Goal: Task Accomplishment & Management: Manage account settings

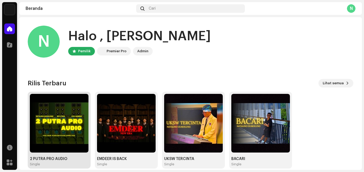
click at [75, 127] on img at bounding box center [59, 123] width 59 height 59
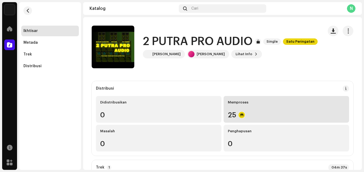
click at [297, 104] on div "Memproses 25" at bounding box center [285, 109] width 125 height 27
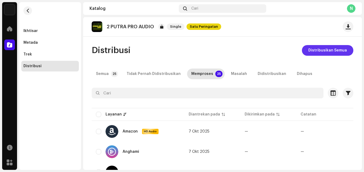
click at [328, 50] on span "Distribusikan Semua" at bounding box center [327, 50] width 39 height 11
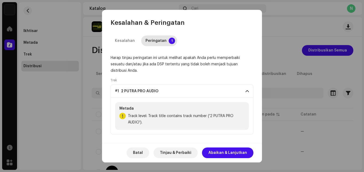
click at [221, 115] on span "Track level: Track title contains track number ('2 PUTRA PRO AUDIO')." at bounding box center [186, 119] width 117 height 13
click at [229, 120] on span "Track level: Track title contains track number ('2 PUTRA PRO AUDIO')." at bounding box center [186, 119] width 117 height 13
click at [227, 152] on span "Abaikan & Lanjutkan" at bounding box center [227, 152] width 39 height 11
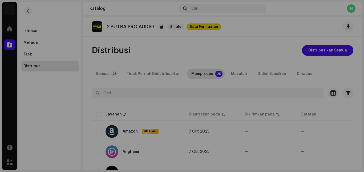
click at [218, 143] on div "Tidak Memenuhi Syarat untuk Distribusi Layanan yang dipilih tidak memenuhi syar…" at bounding box center [182, 86] width 364 height 172
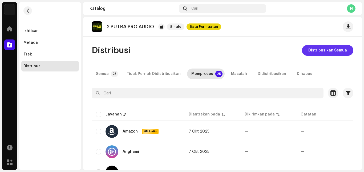
click at [310, 52] on span "Distribusikan Semua" at bounding box center [327, 50] width 39 height 11
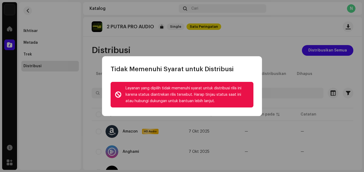
click at [256, 56] on div "Tidak Memenuhi Syarat untuk Distribusi" at bounding box center [182, 64] width 160 height 17
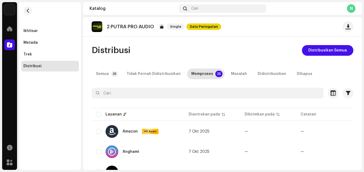
click at [230, 41] on div "Tidak Memenuhi Syarat untuk Distribusi Layanan yang dipilih tidak memenuhi syar…" at bounding box center [182, 86] width 364 height 172
click at [201, 25] on span "Satu Peringatan" at bounding box center [203, 26] width 35 height 6
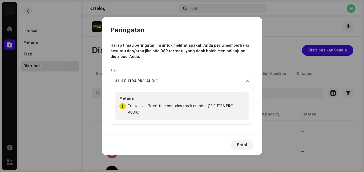
click at [235, 119] on div "Metada Track level: Track title contains track number ('2 PUTRA PRO AUDIO')." at bounding box center [182, 106] width 134 height 28
click at [244, 79] on p-accordion-header "#1 2 PUTRA PRO AUDIO" at bounding box center [181, 81] width 143 height 13
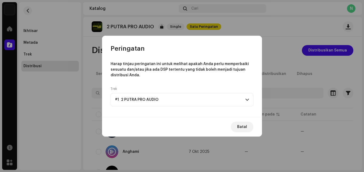
click at [245, 104] on p-accordion-header "#1 2 PUTRA PRO AUDIO" at bounding box center [181, 99] width 143 height 13
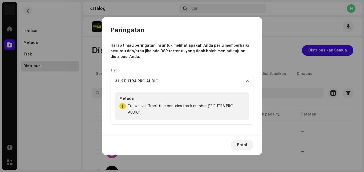
click at [211, 109] on span "Track level: Track title contains track number ('2 PUTRA PRO AUDIO')." at bounding box center [186, 109] width 117 height 13
click at [243, 145] on span "Batal" at bounding box center [242, 144] width 10 height 11
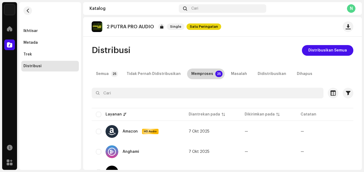
click at [215, 75] on p-badge "25" at bounding box center [218, 74] width 7 height 6
click at [113, 72] on p-badge "25" at bounding box center [114, 74] width 7 height 6
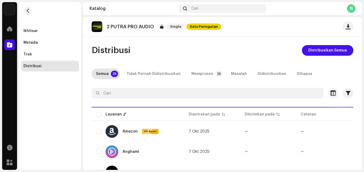
click at [113, 71] on p-badge "25" at bounding box center [114, 74] width 7 height 6
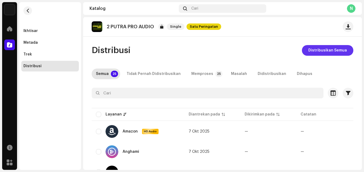
click at [321, 51] on span "Distribusikan Semua" at bounding box center [327, 50] width 39 height 11
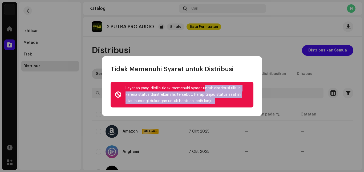
drag, startPoint x: 205, startPoint y: 88, endPoint x: 221, endPoint y: 99, distance: 19.7
click at [221, 99] on div "Layanan yang dipilih tidak memenuhi syarat untuk distribusi rilis ini karena st…" at bounding box center [187, 94] width 124 height 19
click at [205, 100] on div "Layanan yang dipilih tidak memenuhi syarat untuk distribusi rilis ini karena st…" at bounding box center [187, 94] width 124 height 19
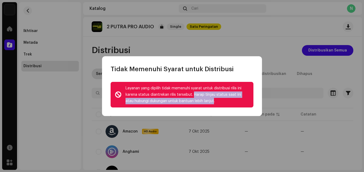
drag, startPoint x: 192, startPoint y: 94, endPoint x: 204, endPoint y: 104, distance: 15.9
click at [204, 104] on div "Layanan yang dipilih tidak memenuhi syarat untuk distribusi rilis ini karena st…" at bounding box center [181, 95] width 143 height 26
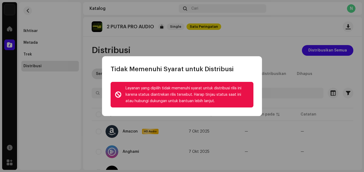
click at [207, 102] on div "Layanan yang dipilih tidak memenuhi syarat untuk distribusi rilis ini karena st…" at bounding box center [187, 94] width 124 height 19
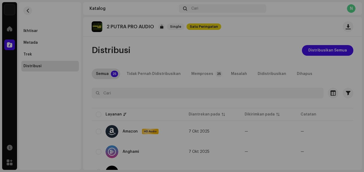
click at [207, 52] on div "Tidak Memenuhi Syarat untuk Distribusi Layanan yang dipilih tidak memenuhi syar…" at bounding box center [182, 86] width 364 height 172
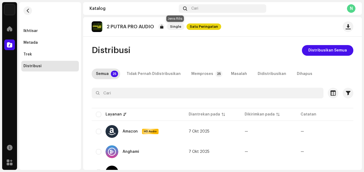
click at [179, 26] on span "Single" at bounding box center [176, 26] width 18 height 6
click at [169, 30] on span "Single" at bounding box center [176, 26] width 18 height 6
click at [143, 26] on p "2 PUTRA PRO AUDIO" at bounding box center [129, 27] width 47 height 6
click at [205, 27] on span "Satu Peringatan" at bounding box center [203, 26] width 35 height 6
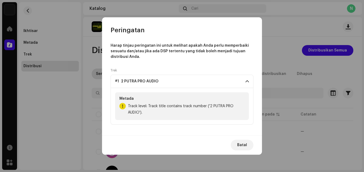
drag, startPoint x: 136, startPoint y: 108, endPoint x: 137, endPoint y: 105, distance: 3.0
click at [136, 107] on span "Track level: Track title contains track number ('2 PUTRA PRO AUDIO')." at bounding box center [186, 109] width 117 height 13
click at [137, 105] on span "Track level: Track title contains track number ('2 PUTRA PRO AUDIO')." at bounding box center [186, 109] width 117 height 13
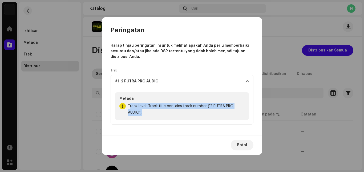
drag, startPoint x: 129, startPoint y: 106, endPoint x: 165, endPoint y: 117, distance: 37.2
click at [158, 118] on div "Metada Track level: Track title contains track number ('2 PUTRA PRO AUDIO')." at bounding box center [182, 106] width 134 height 28
click at [171, 117] on div "Metada Track level: Track title contains track number ('2 PUTRA PRO AUDIO')." at bounding box center [182, 106] width 134 height 28
click at [240, 147] on span "Batal" at bounding box center [242, 144] width 10 height 11
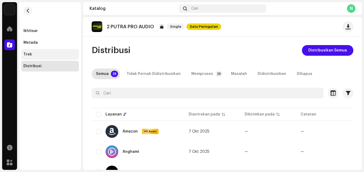
click at [31, 54] on div "Trek" at bounding box center [49, 54] width 53 height 4
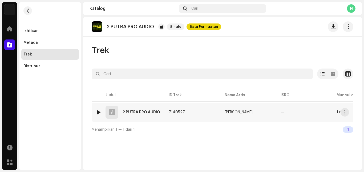
click at [294, 116] on div "—" at bounding box center [303, 112] width 47 height 8
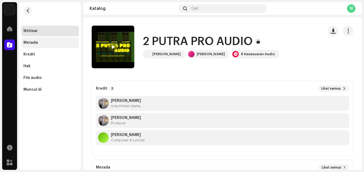
click at [63, 44] on div "Metada" at bounding box center [49, 42] width 53 height 4
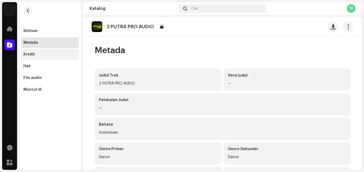
click at [55, 51] on div "Kredit" at bounding box center [49, 54] width 57 height 11
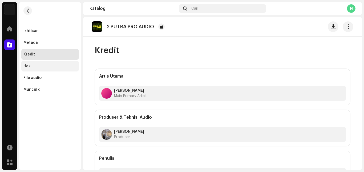
click at [53, 66] on div "Hak" at bounding box center [49, 66] width 53 height 4
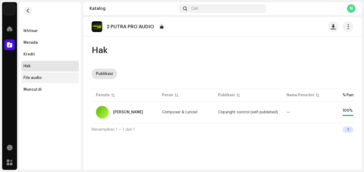
click at [53, 74] on div "File audio" at bounding box center [49, 77] width 57 height 11
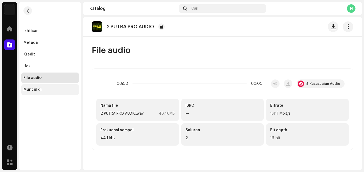
click at [53, 90] on div "Muncul di" at bounding box center [49, 89] width 53 height 4
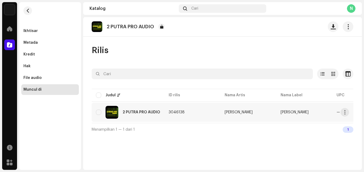
click at [131, 119] on td "2 PUTRA PRO AUDIO" at bounding box center [128, 111] width 73 height 19
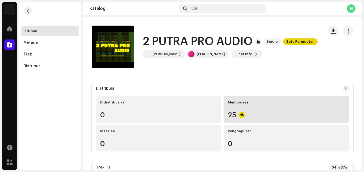
click at [254, 116] on div "25" at bounding box center [286, 114] width 117 height 7
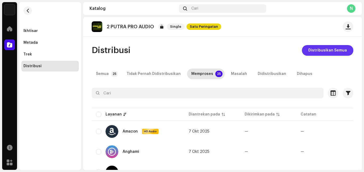
click at [334, 51] on span "Distribusikan Semua" at bounding box center [327, 50] width 39 height 11
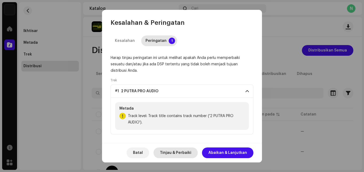
click at [183, 154] on span "Tinjau & Perbaiki" at bounding box center [175, 152] width 31 height 11
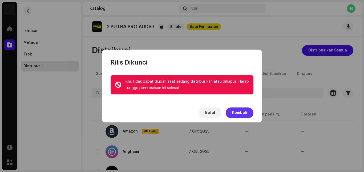
click at [238, 112] on span "Kembali" at bounding box center [239, 112] width 15 height 11
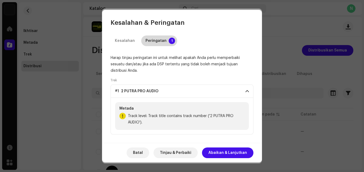
click at [160, 42] on div "Peringatan" at bounding box center [155, 40] width 21 height 11
click at [143, 151] on span "Batal" at bounding box center [138, 152] width 10 height 11
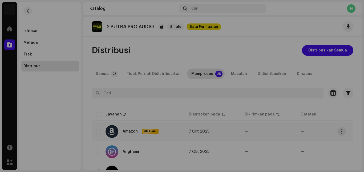
drag, startPoint x: 286, startPoint y: 124, endPoint x: 282, endPoint y: 129, distance: 6.8
click at [286, 124] on div "Kesalahan Distribusi Anda memilih layanan dengan status rilis diantrekan yang m…" at bounding box center [182, 86] width 364 height 172
